Goal: Transaction & Acquisition: Subscribe to service/newsletter

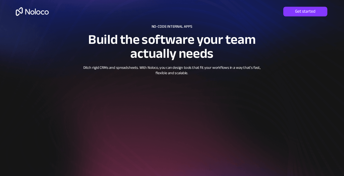
click at [302, 21] on div at bounding box center [172, 131] width 344 height 262
click at [302, 14] on span "Get started" at bounding box center [305, 11] width 44 height 5
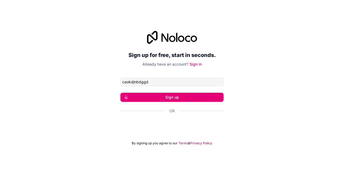
type input "caokdjnbdggd"
click at [120, 93] on button "Sign up" at bounding box center [171, 97] width 103 height 9
